Goal: Find specific page/section: Find specific page/section

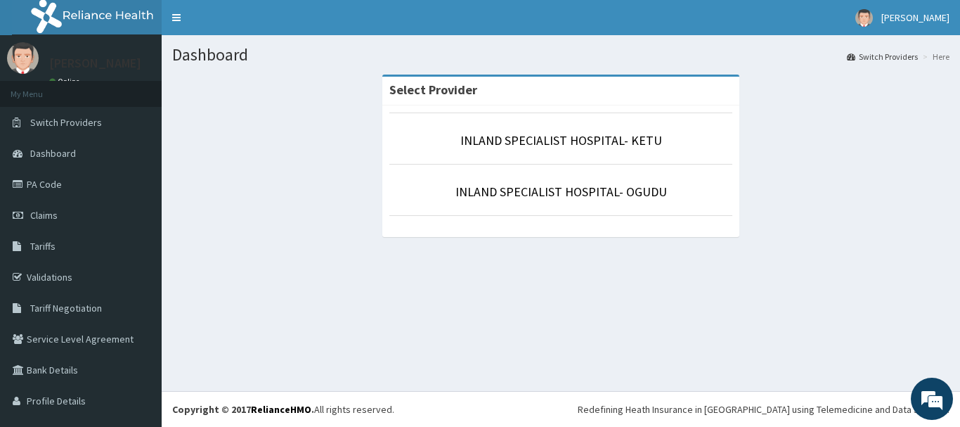
click at [526, 150] on p "INLAND SPECIALIST HOSPITAL- KETU" at bounding box center [560, 140] width 343 height 18
click at [527, 143] on link "INLAND SPECIALIST HOSPITAL- KETU" at bounding box center [561, 140] width 202 height 16
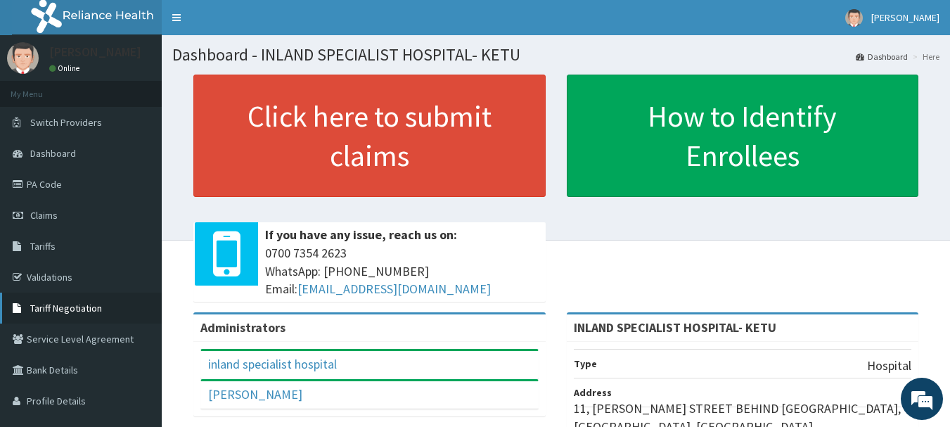
click at [82, 305] on span "Tariff Negotiation" at bounding box center [66, 308] width 72 height 13
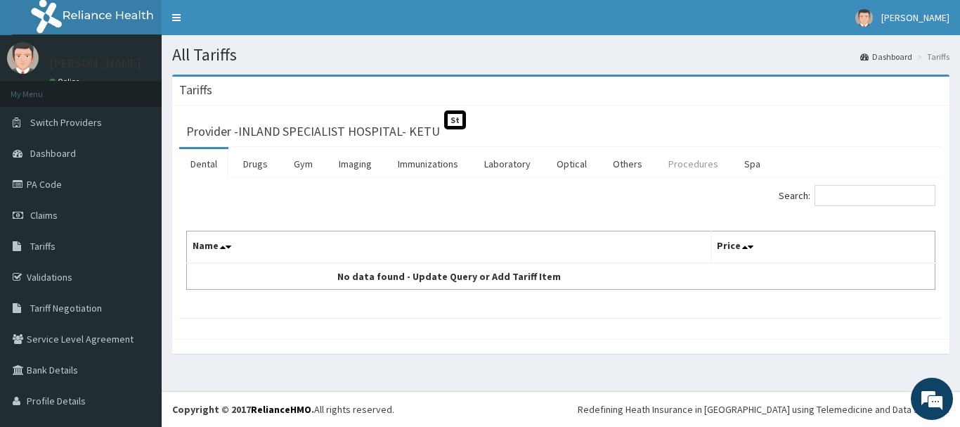
click at [671, 163] on link "Procedures" at bounding box center [693, 164] width 72 height 30
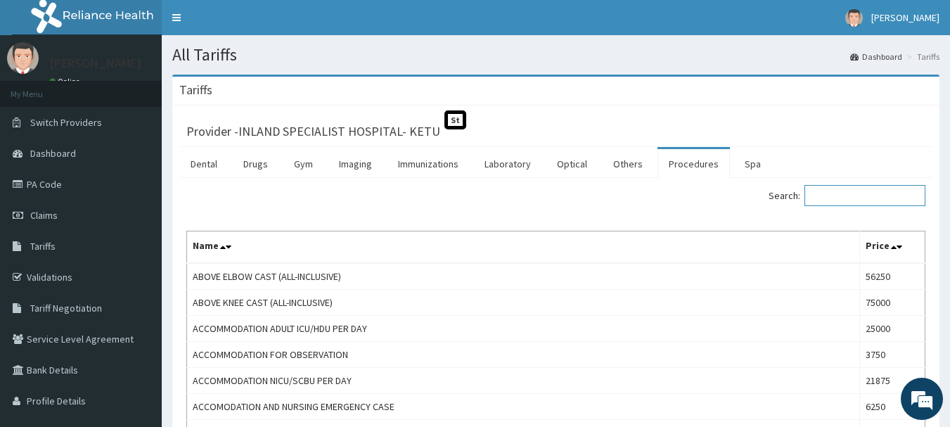
click at [876, 193] on input "Search:" at bounding box center [864, 195] width 121 height 21
type input "assisted"
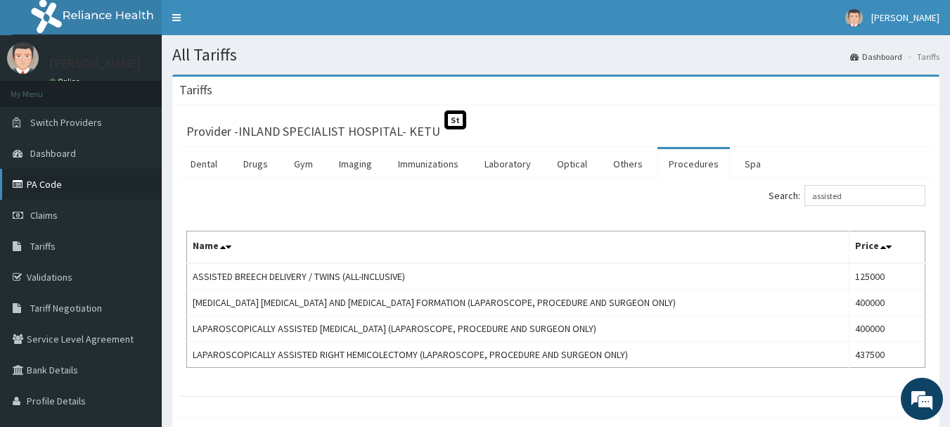
click at [55, 191] on link "PA Code" at bounding box center [81, 184] width 162 height 31
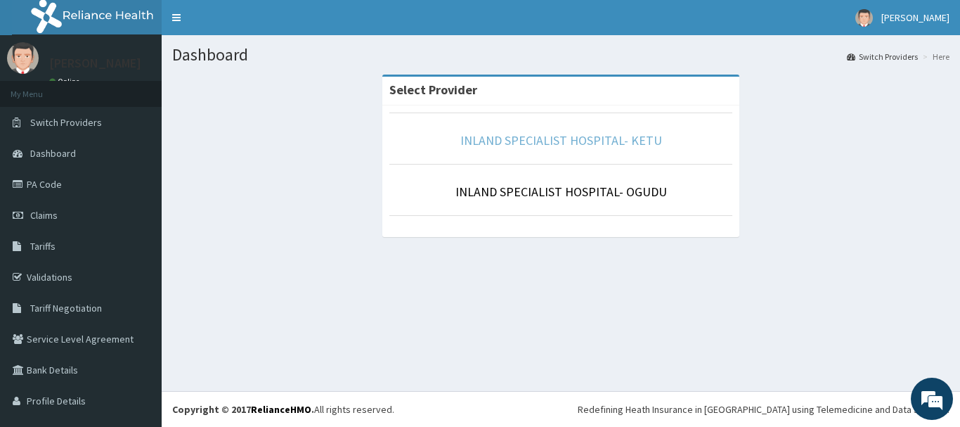
click at [547, 148] on link "INLAND SPECIALIST HOSPITAL- KETU" at bounding box center [561, 140] width 202 height 16
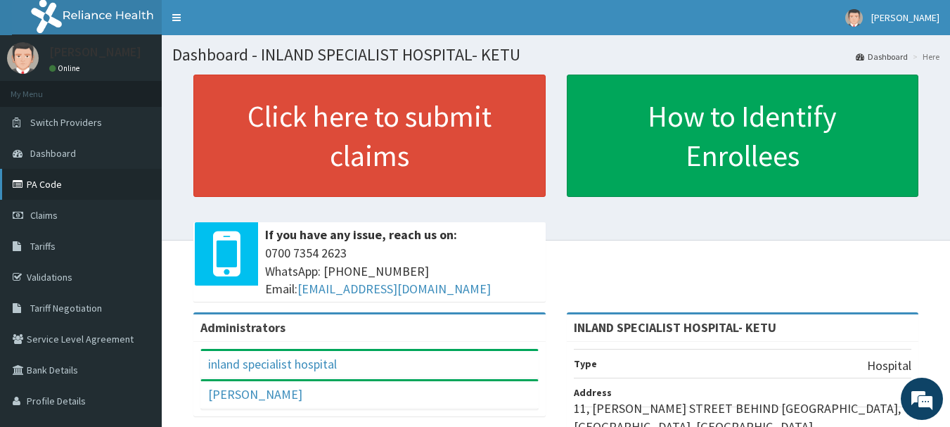
click at [60, 183] on link "PA Code" at bounding box center [81, 184] width 162 height 31
